Goal: Transaction & Acquisition: Purchase product/service

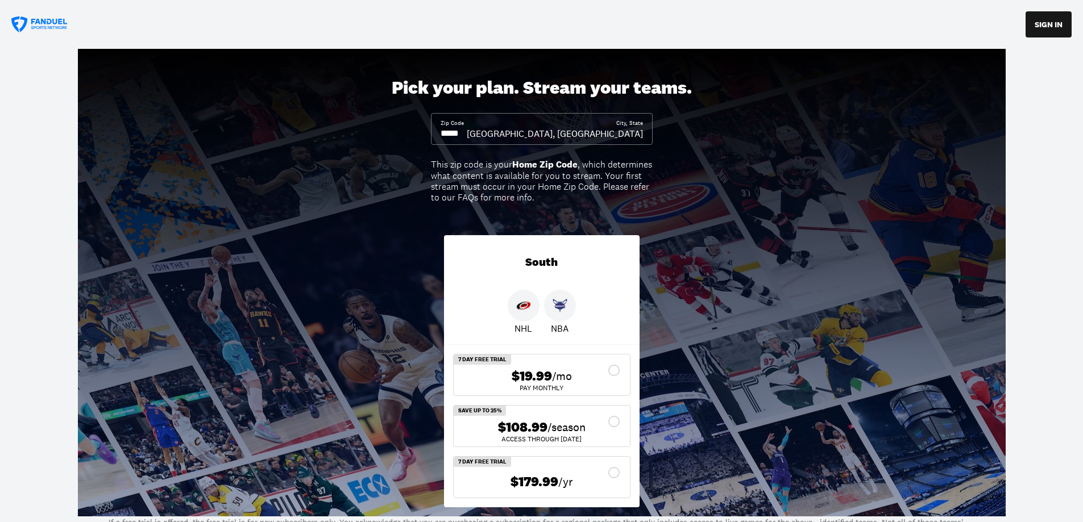
click at [614, 422] on div "$108.99 /season" at bounding box center [542, 427] width 158 height 16
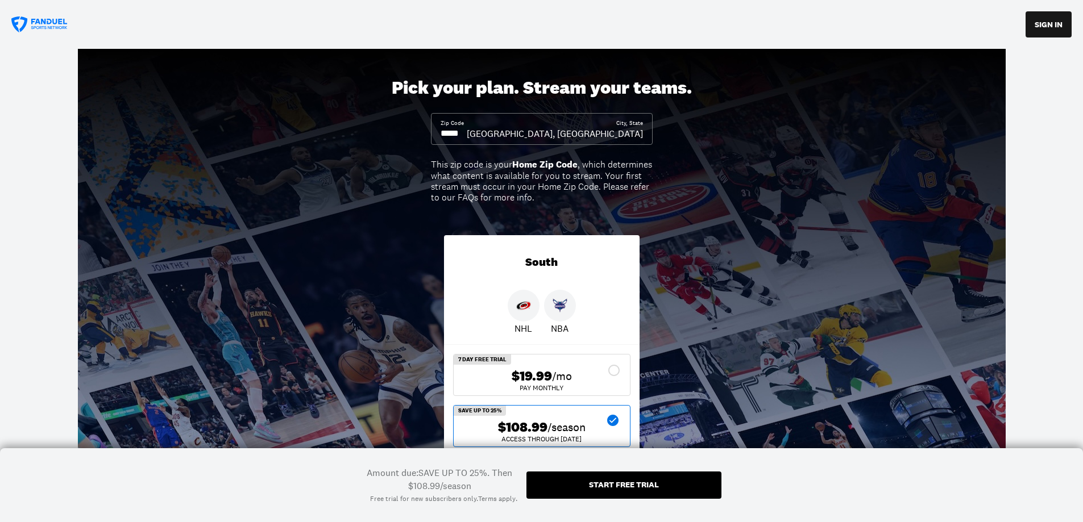
click at [467, 132] on input at bounding box center [453, 133] width 26 height 13
click at [1045, 27] on button "SIGN IN" at bounding box center [1048, 24] width 46 height 26
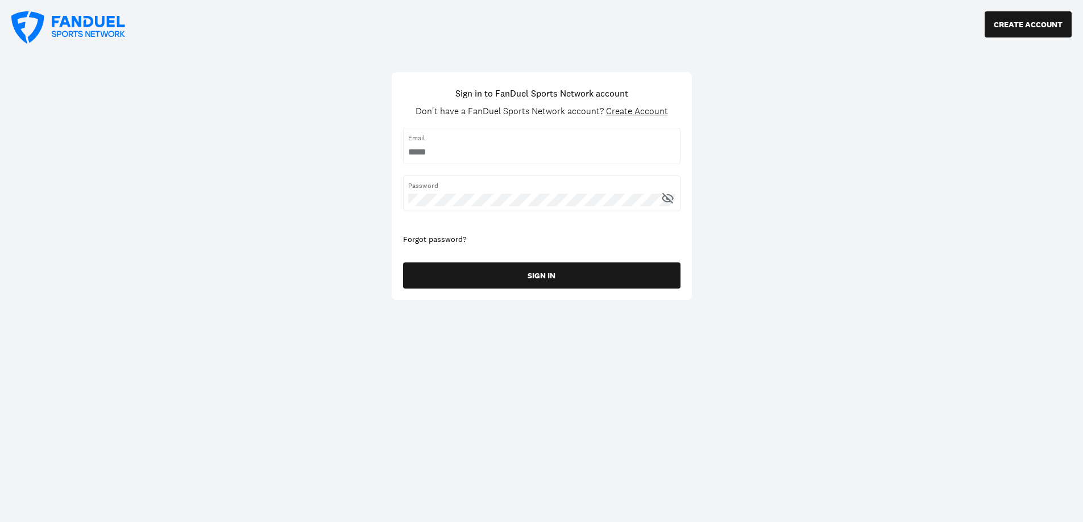
click at [455, 147] on input "username" at bounding box center [541, 152] width 267 height 13
click at [451, 150] on input "username" at bounding box center [541, 152] width 267 height 13
type input "**********"
click at [465, 182] on span "Password" at bounding box center [541, 186] width 267 height 10
click at [461, 192] on div "Password" at bounding box center [541, 194] width 277 height 36
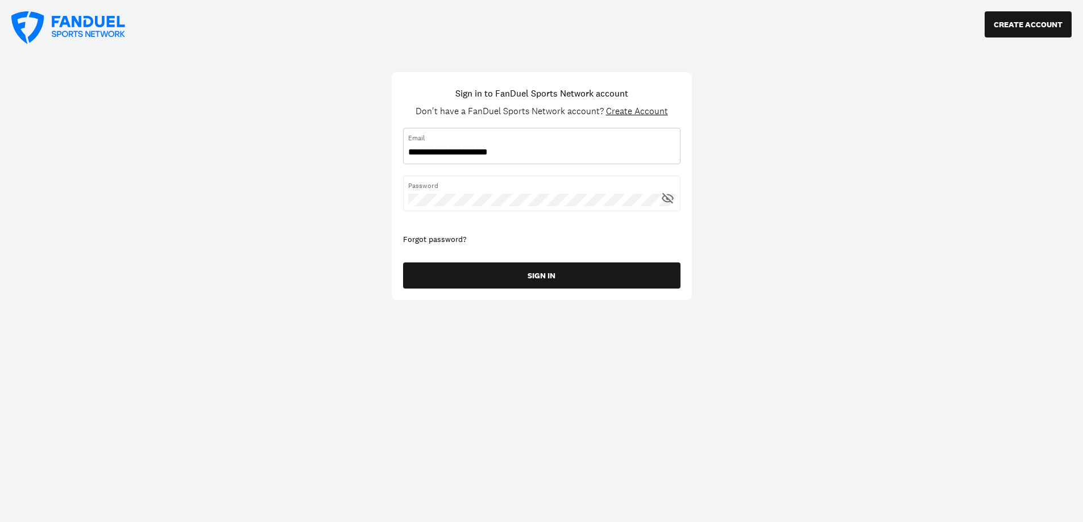
click at [485, 154] on input "username" at bounding box center [541, 152] width 267 height 13
click at [539, 149] on input "username" at bounding box center [541, 152] width 267 height 13
click at [445, 239] on div "Forgot password?" at bounding box center [541, 239] width 277 height 11
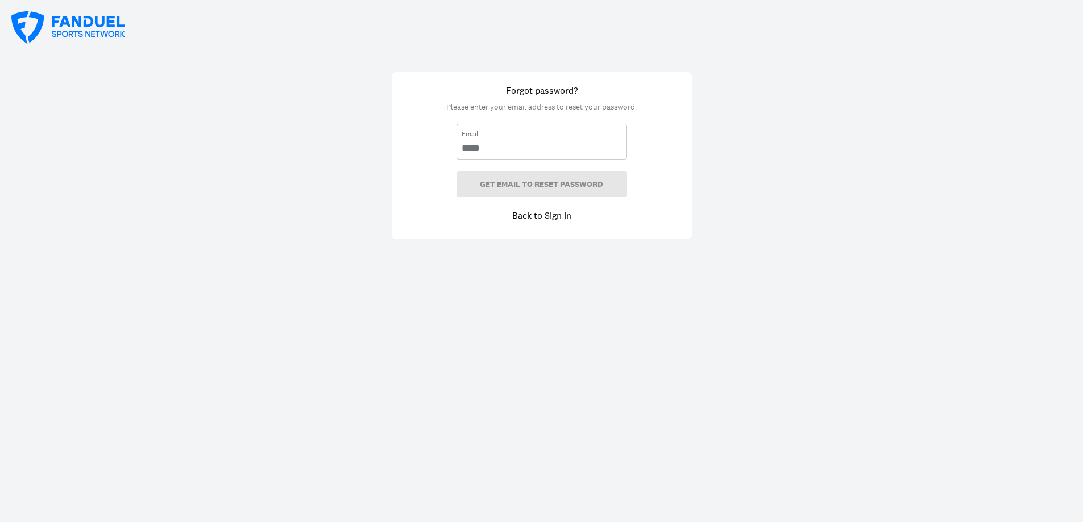
click at [491, 146] on input "email" at bounding box center [542, 148] width 160 height 13
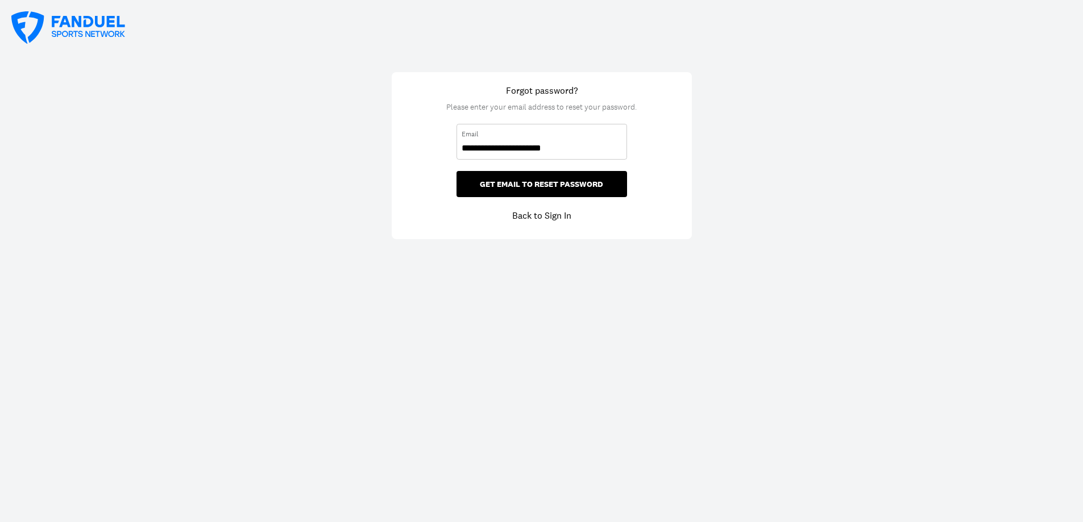
type input "**********"
click at [532, 184] on button "GET EMAIL TO RESET PASSWORD" at bounding box center [541, 184] width 171 height 26
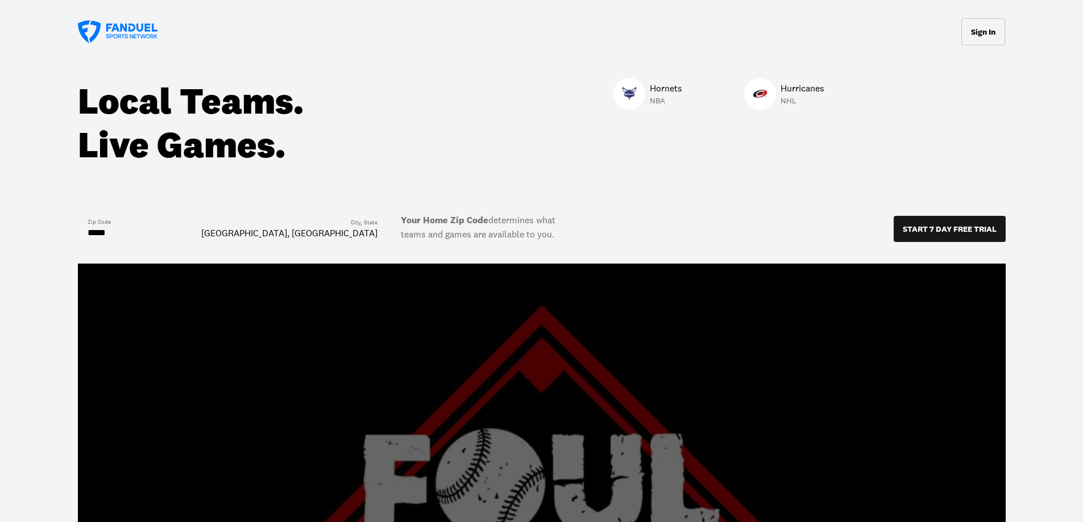
click at [986, 32] on button "Sign In" at bounding box center [983, 31] width 44 height 27
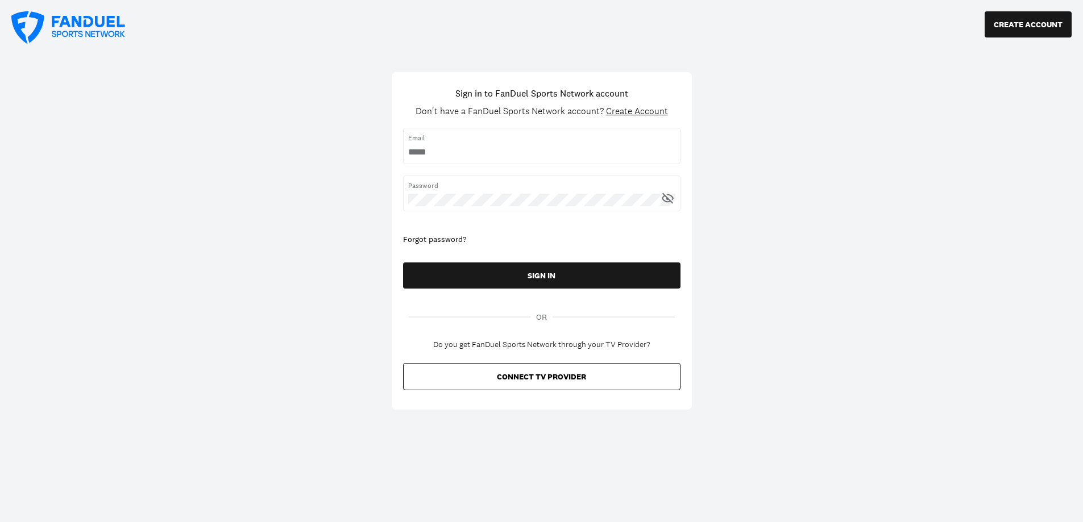
click at [443, 146] on div "Email" at bounding box center [541, 146] width 277 height 36
click at [670, 196] on icon at bounding box center [667, 198] width 14 height 14
click at [426, 155] on input "username" at bounding box center [541, 152] width 267 height 13
type input "**********"
click at [667, 197] on icon at bounding box center [667, 198] width 3 height 3
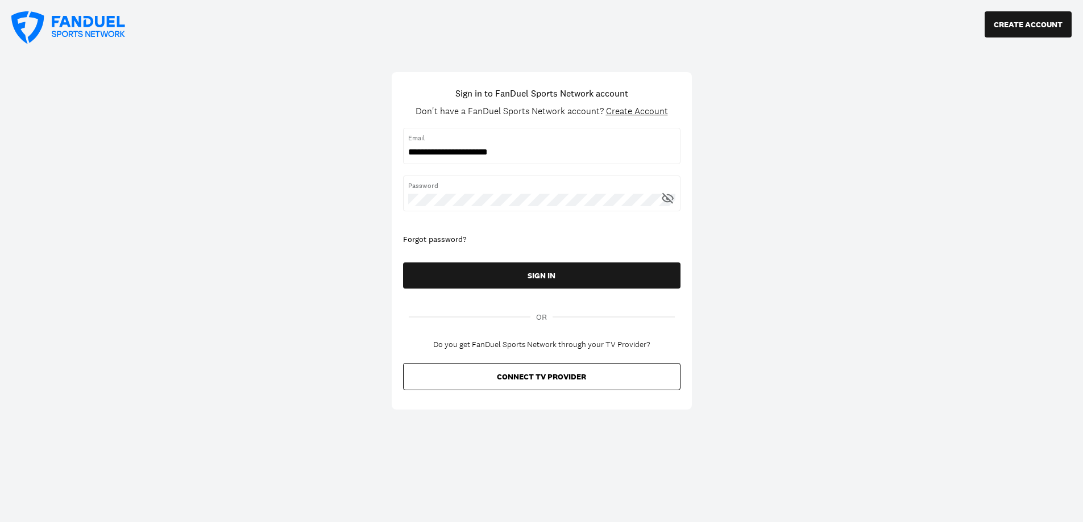
click at [426, 237] on div "Forgot password?" at bounding box center [541, 239] width 277 height 11
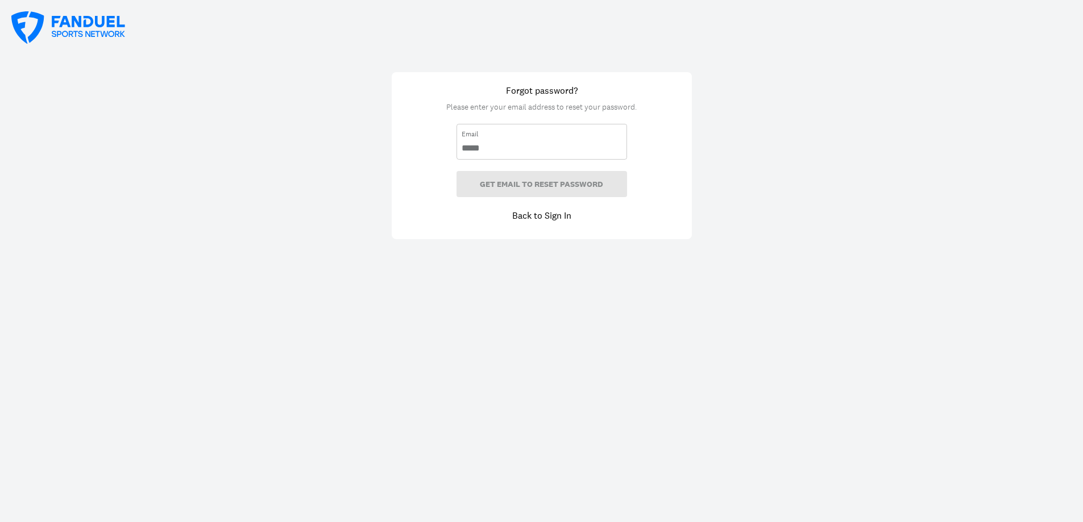
click at [481, 143] on input "email" at bounding box center [542, 148] width 160 height 13
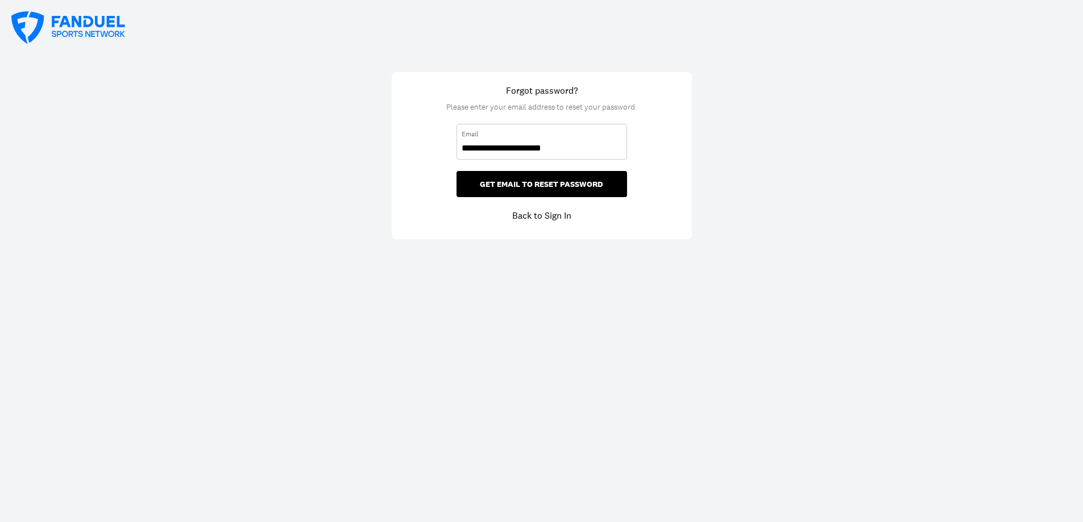
type input "**********"
click at [535, 184] on button "GET EMAIL TO RESET PASSWORD" at bounding box center [541, 184] width 171 height 26
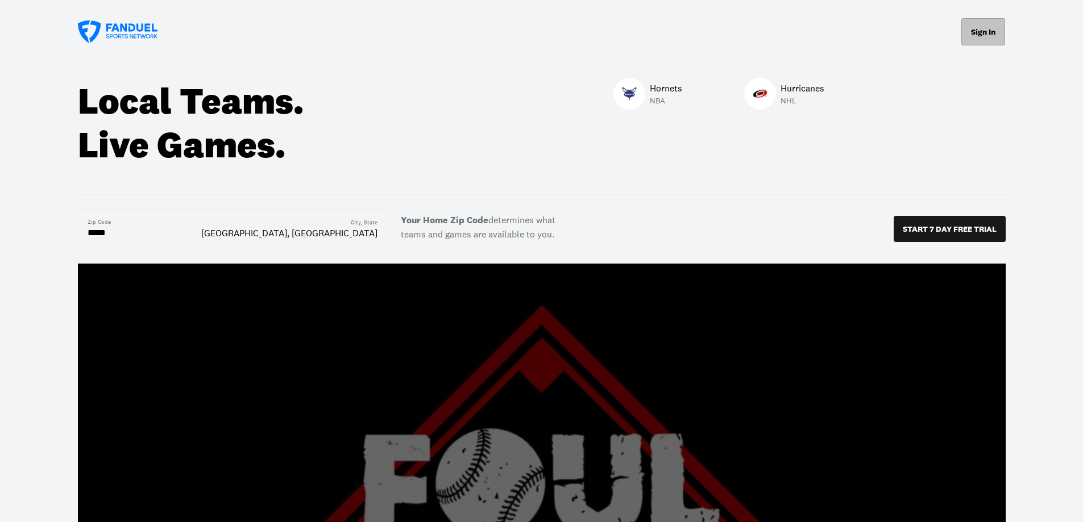
click at [986, 32] on button "Sign In" at bounding box center [983, 31] width 44 height 27
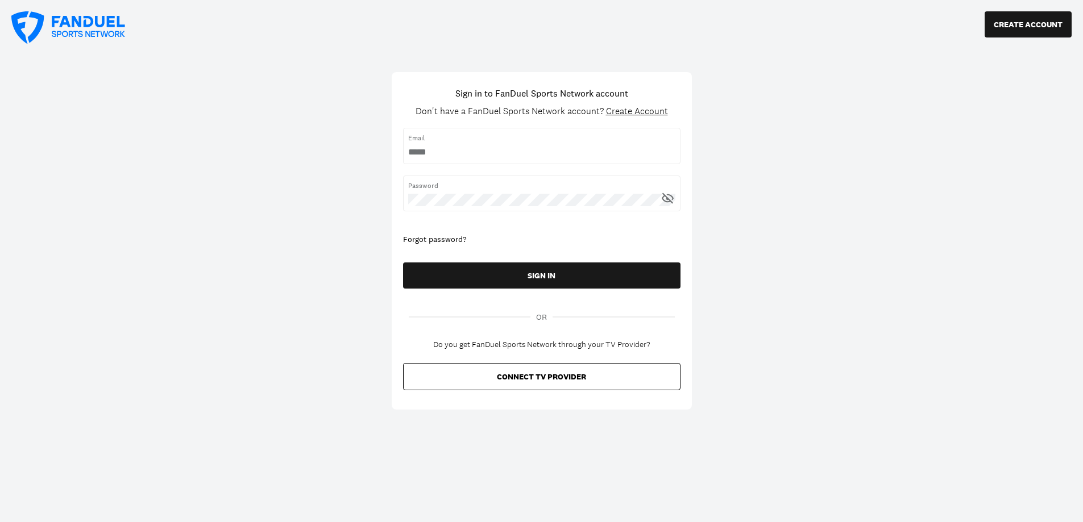
click at [426, 149] on input "username" at bounding box center [541, 152] width 267 height 13
type input "**********"
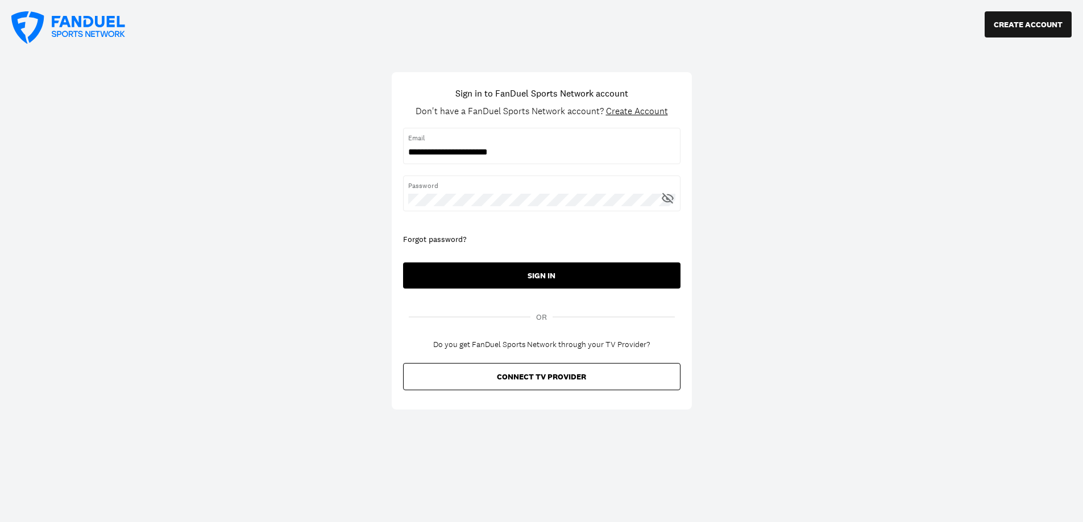
click at [535, 277] on button "SIGN IN" at bounding box center [541, 276] width 277 height 26
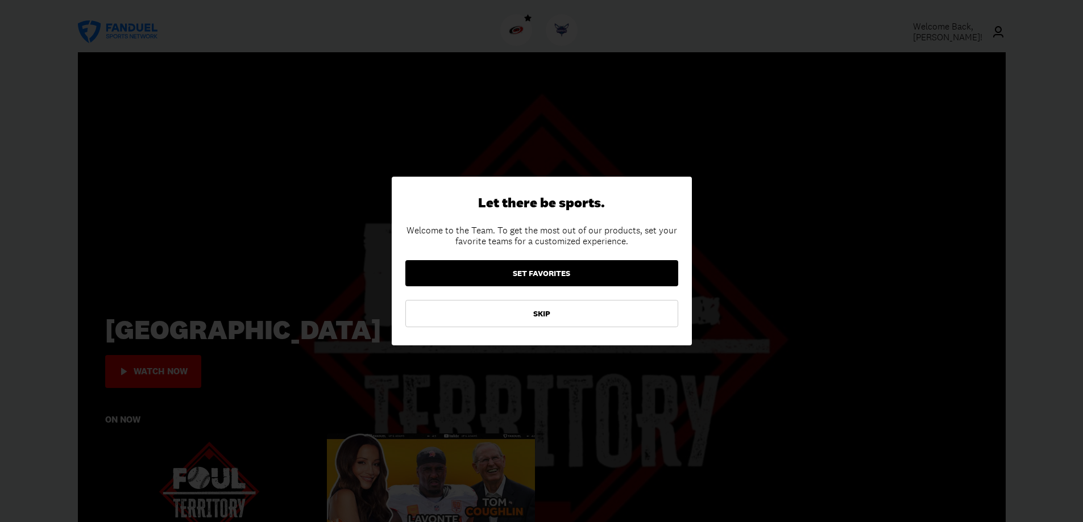
click at [537, 273] on button "SET FAVORITES" at bounding box center [541, 273] width 273 height 26
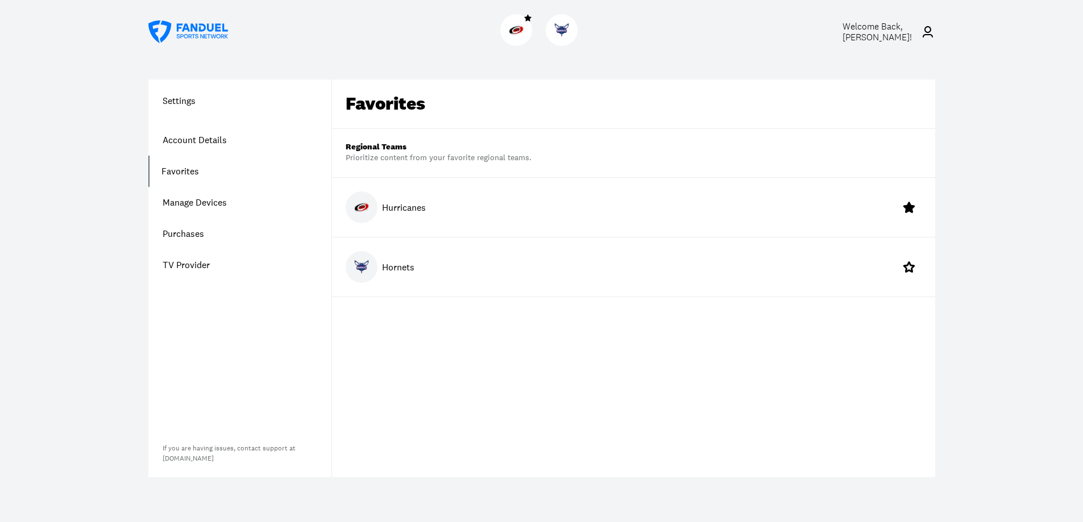
click at [911, 30] on span "Welcome Back, Diane Richard !" at bounding box center [876, 31] width 69 height 23
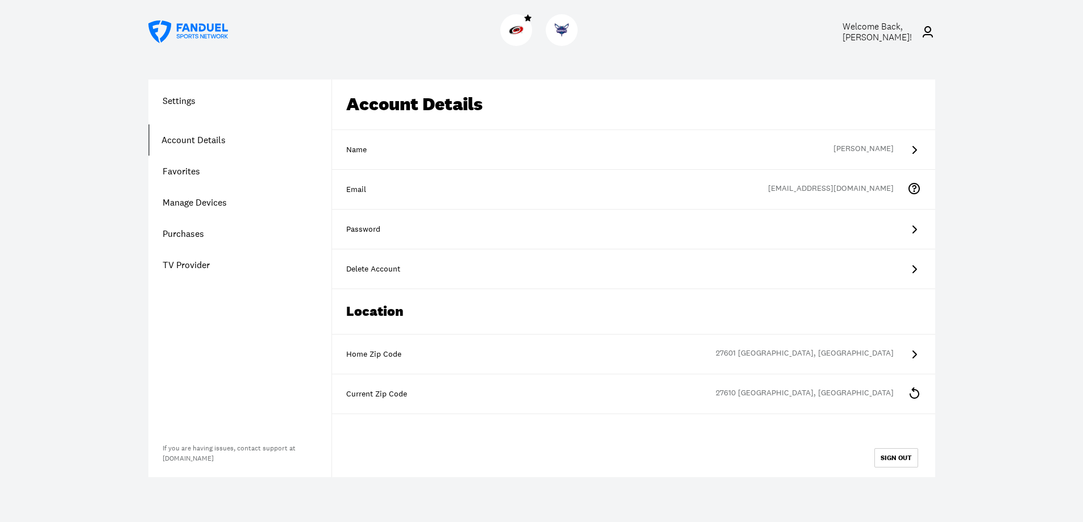
click at [174, 230] on link "Purchases" at bounding box center [239, 233] width 183 height 31
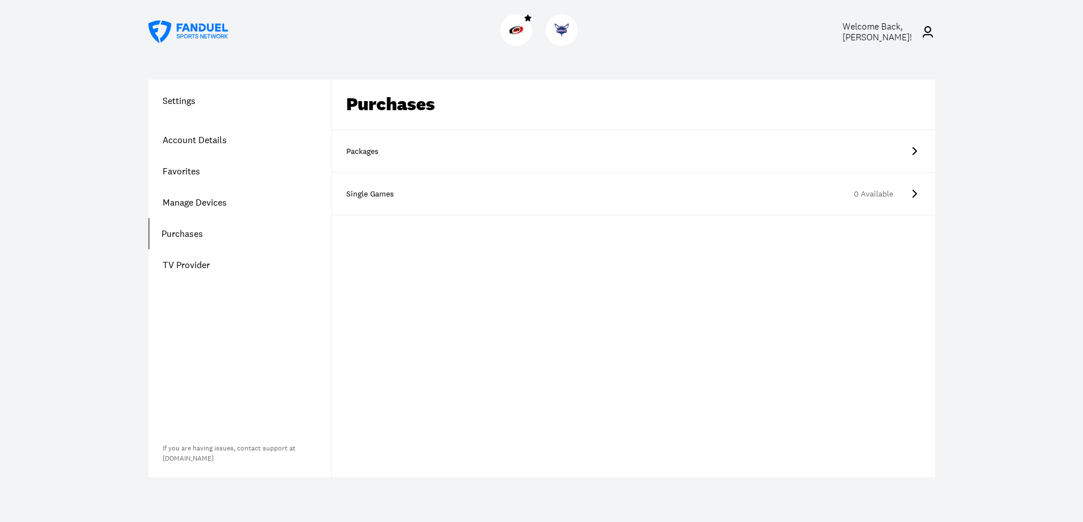
click at [915, 149] on icon at bounding box center [914, 151] width 5 height 8
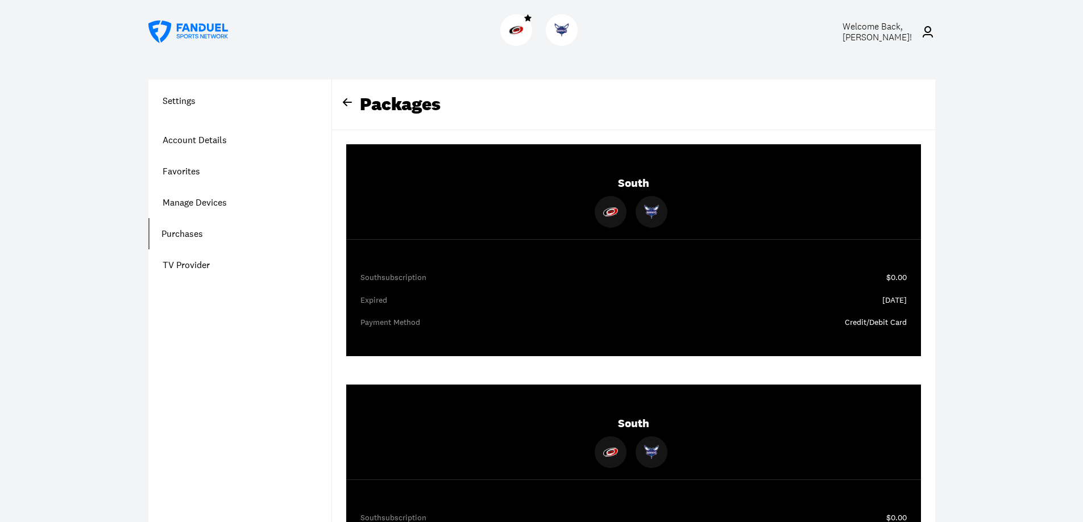
click at [194, 30] on icon at bounding box center [188, 31] width 80 height 23
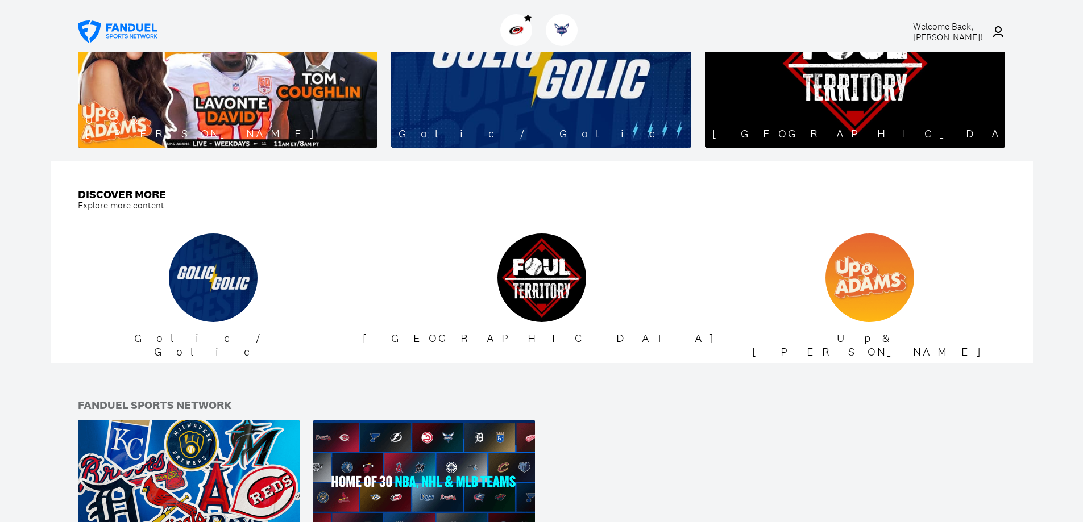
scroll to position [1013, 0]
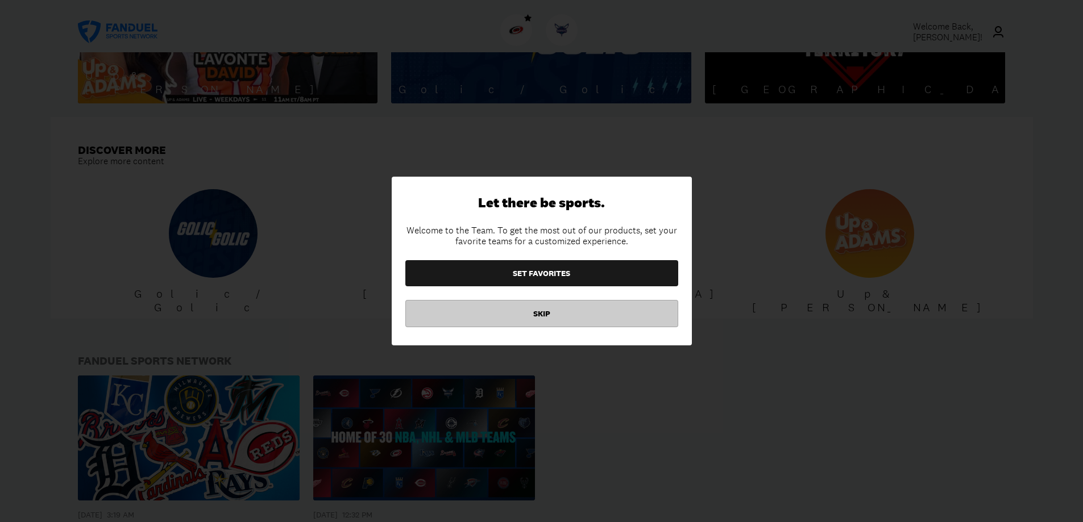
click at [541, 314] on button "SKIP" at bounding box center [541, 313] width 273 height 27
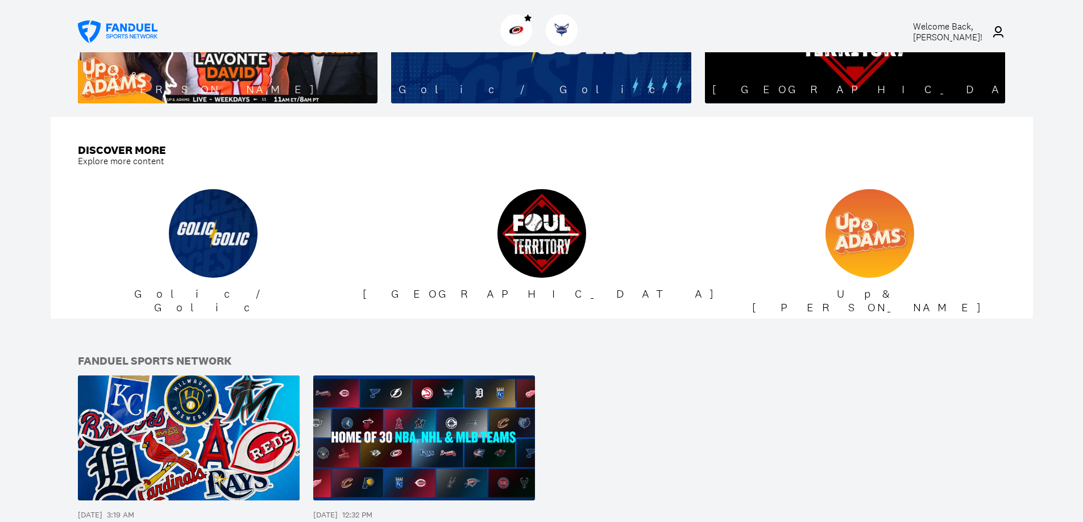
click at [523, 26] on img at bounding box center [516, 30] width 15 height 15
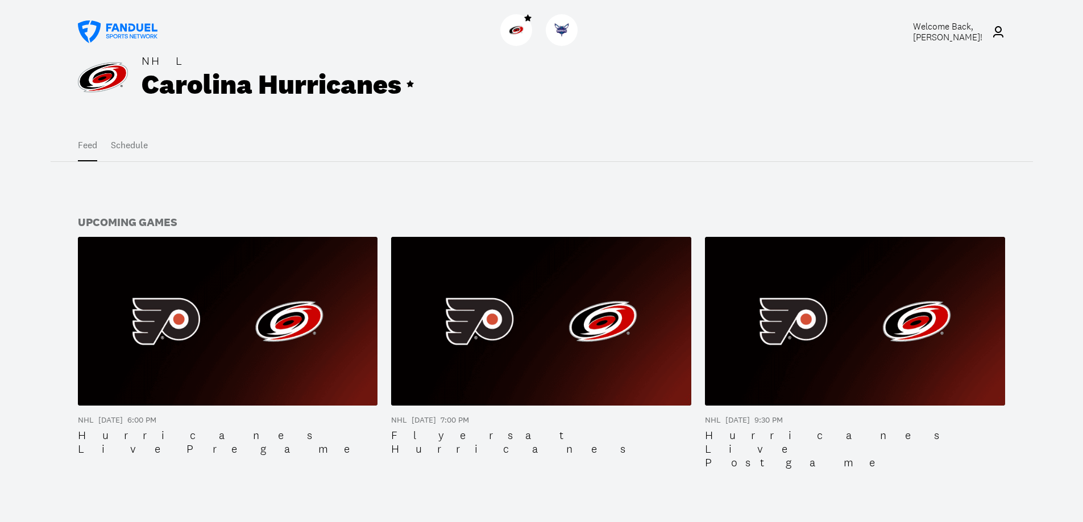
click at [963, 29] on span "Welcome Back, Diane Richard !" at bounding box center [947, 31] width 69 height 23
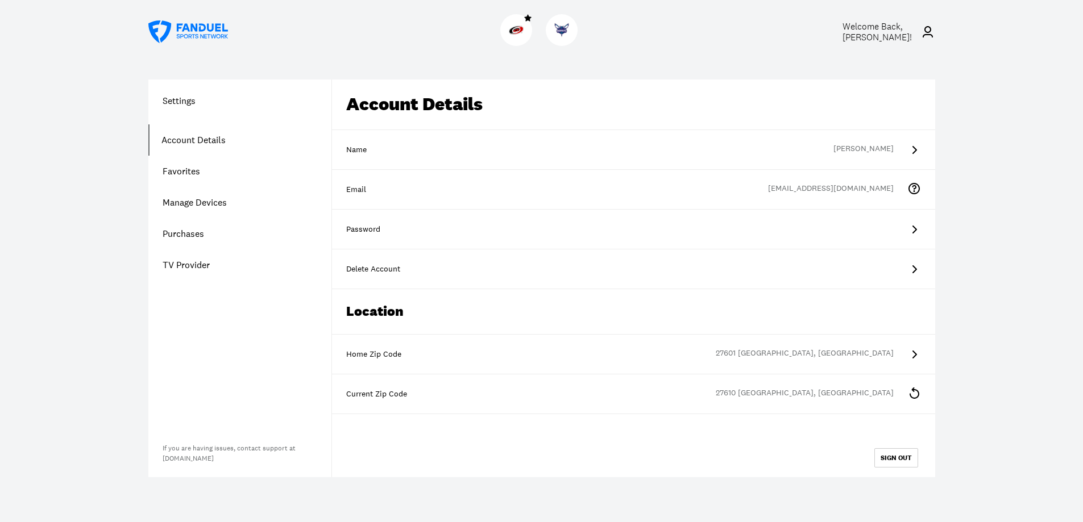
click at [167, 234] on link "Purchases" at bounding box center [239, 233] width 183 height 31
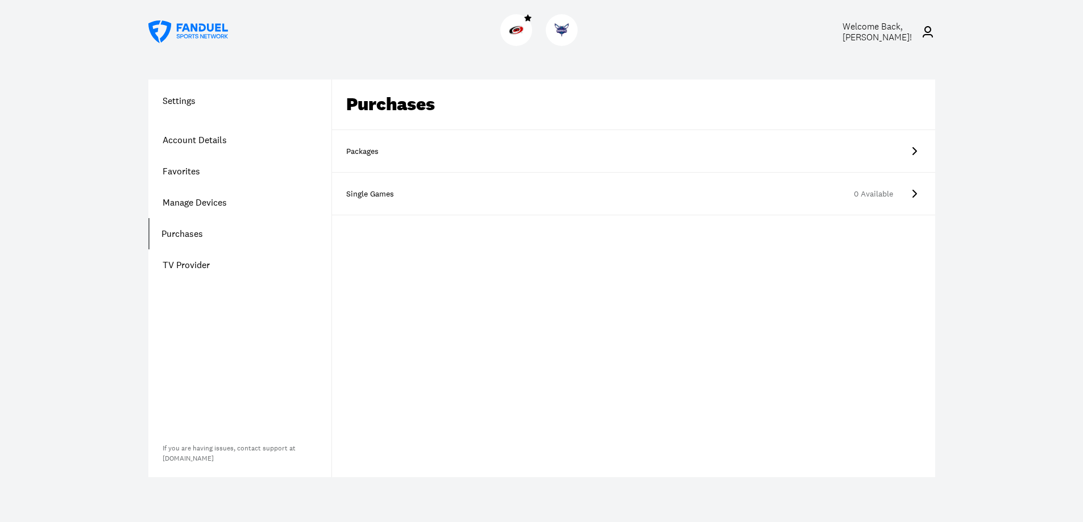
click at [914, 148] on icon at bounding box center [914, 151] width 14 height 14
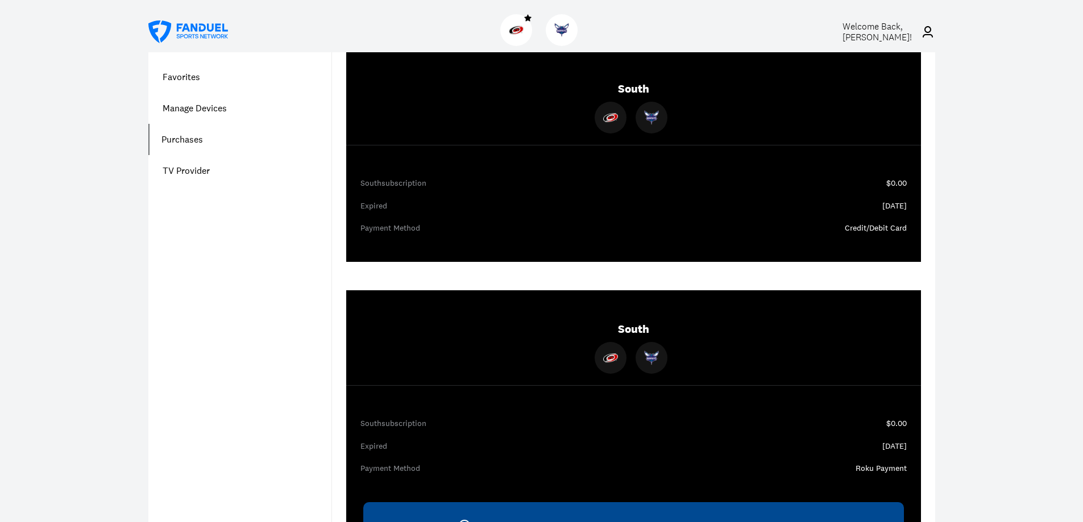
scroll to position [92, 0]
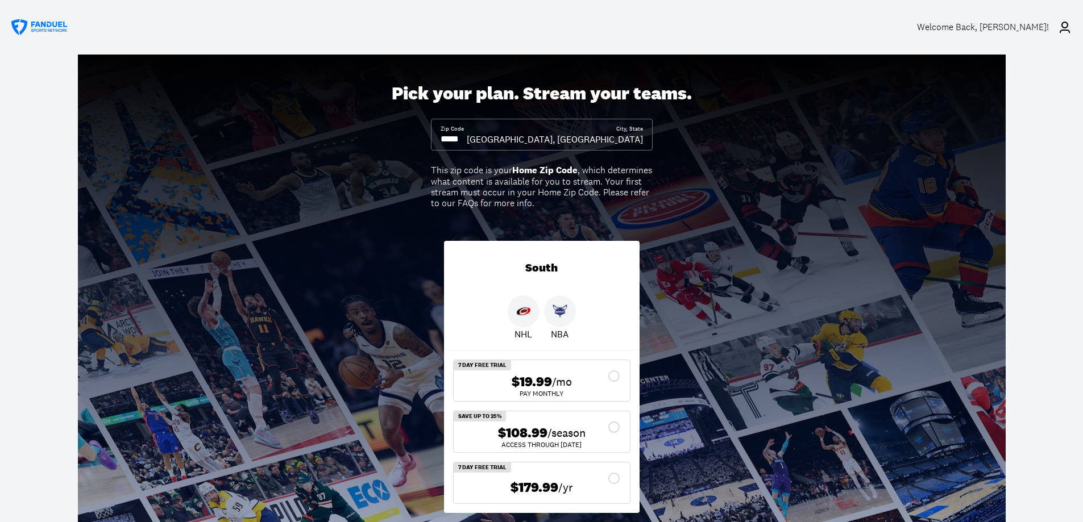
click at [614, 426] on div "$108.99 /season" at bounding box center [542, 433] width 158 height 16
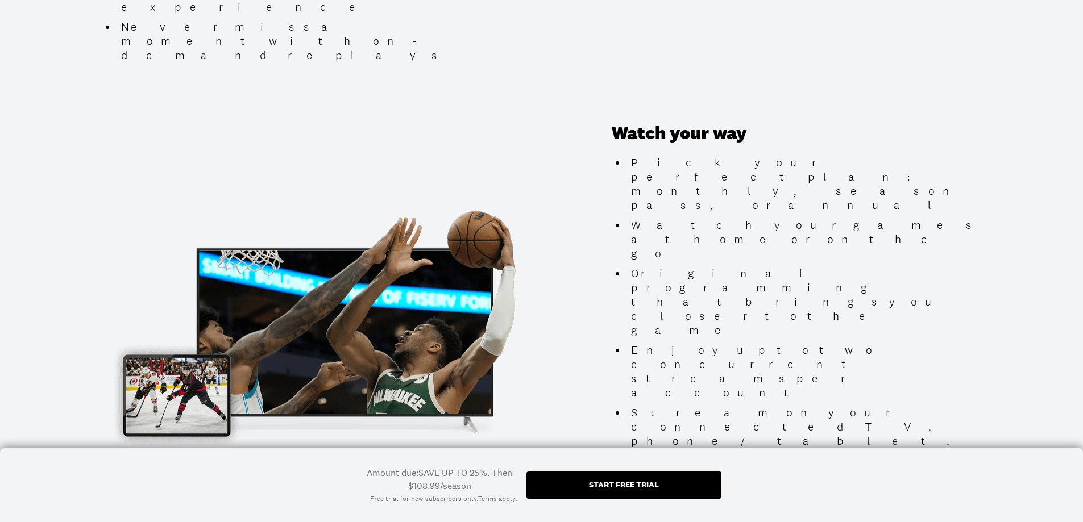
scroll to position [970, 0]
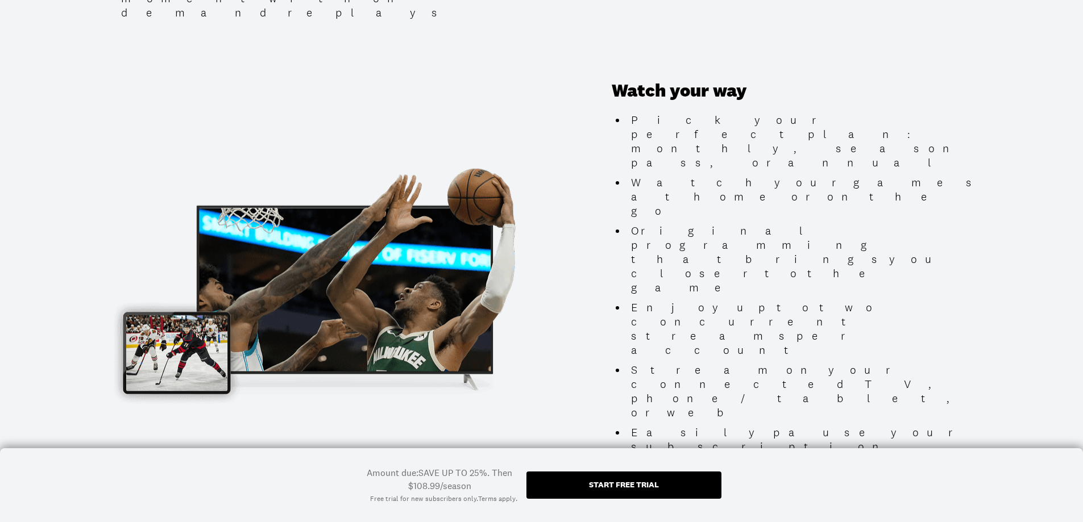
click at [607, 487] on div "Start free trial" at bounding box center [624, 485] width 70 height 8
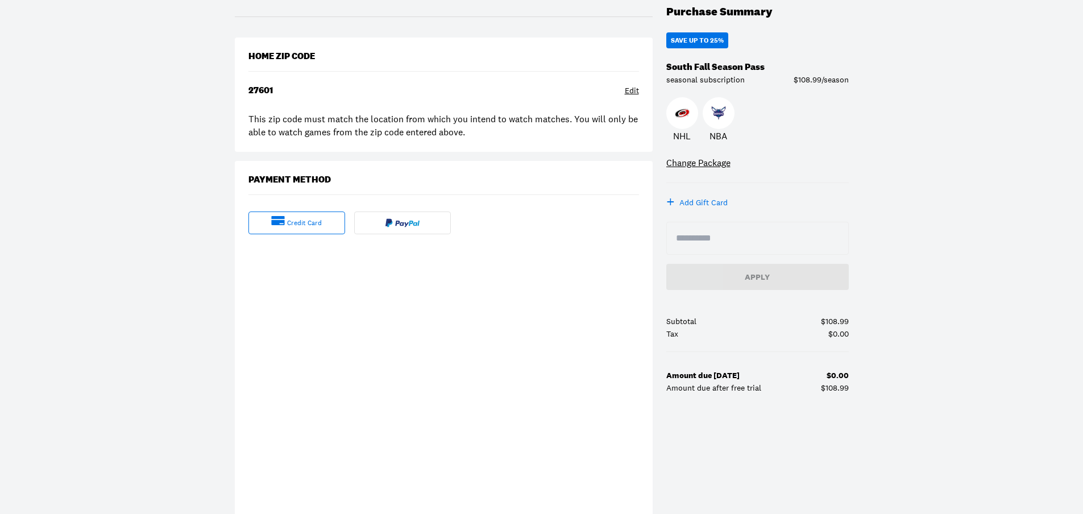
scroll to position [140, 0]
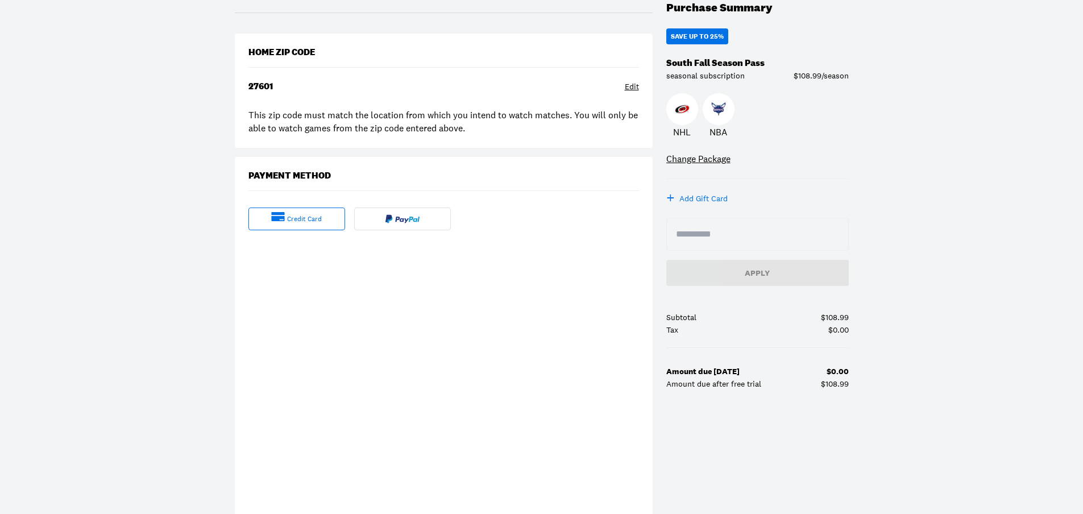
click at [1015, 191] on div "Checkout Purchase Summary SAVE UP TO 25% South Fall Season Pass seasonal subscr…" at bounding box center [541, 255] width 1083 height 680
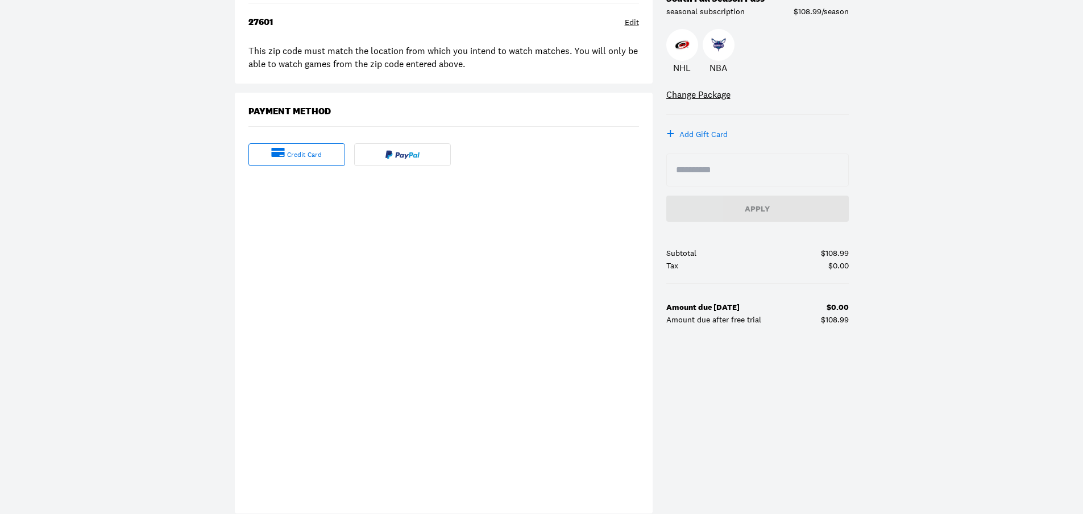
scroll to position [213, 0]
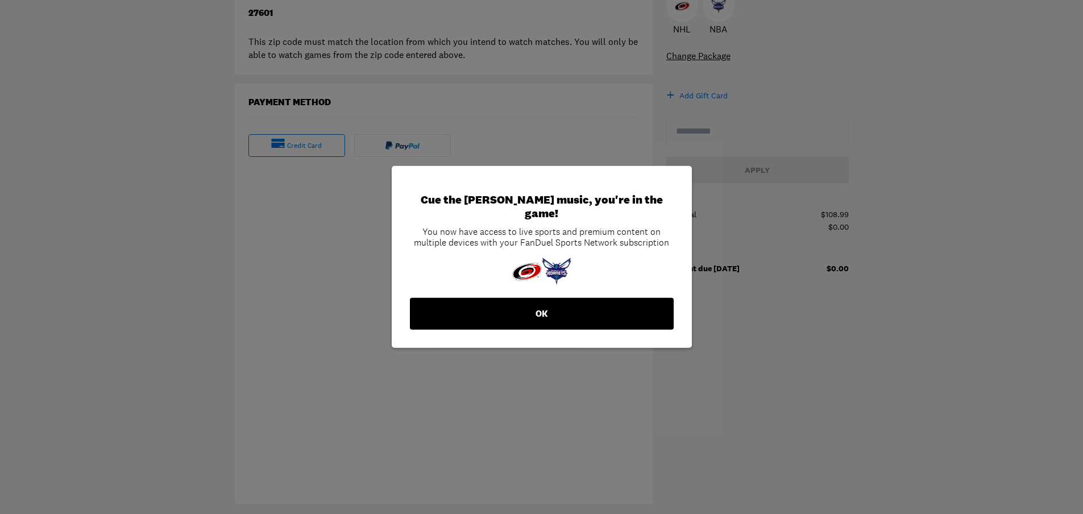
click at [541, 304] on button "OK" at bounding box center [542, 314] width 264 height 32
